Goal: Information Seeking & Learning: Learn about a topic

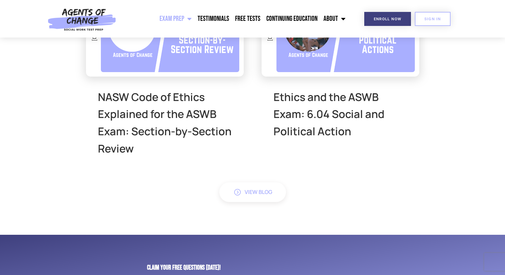
scroll to position [2318, 0]
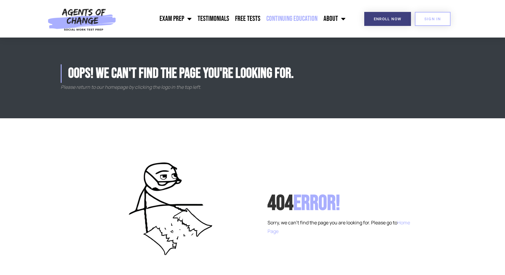
click at [301, 22] on link "Continuing Education" at bounding box center [291, 18] width 57 height 15
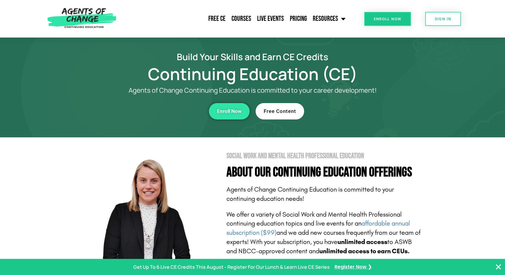
click at [276, 114] on span "Free Content" at bounding box center [280, 111] width 32 height 5
